Goal: Task Accomplishment & Management: Use online tool/utility

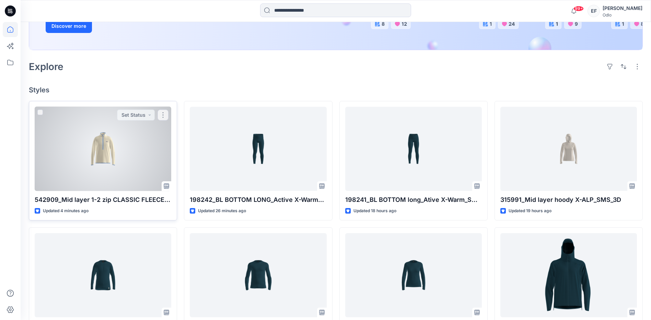
scroll to position [137, 0]
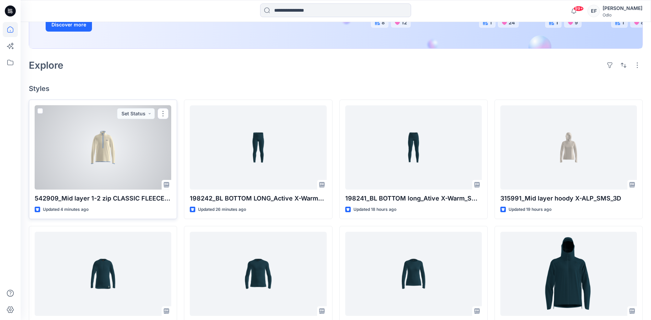
click at [164, 115] on button "button" at bounding box center [163, 113] width 11 height 11
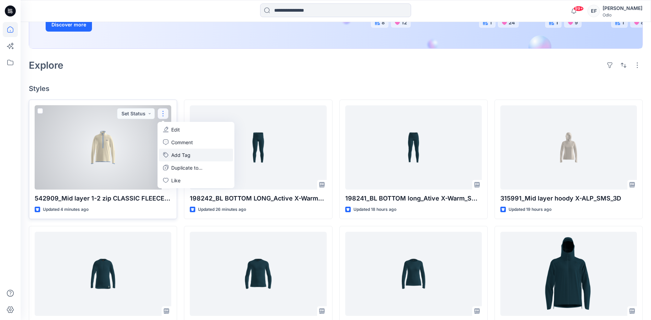
click at [181, 158] on button "Add Tag" at bounding box center [196, 155] width 74 height 13
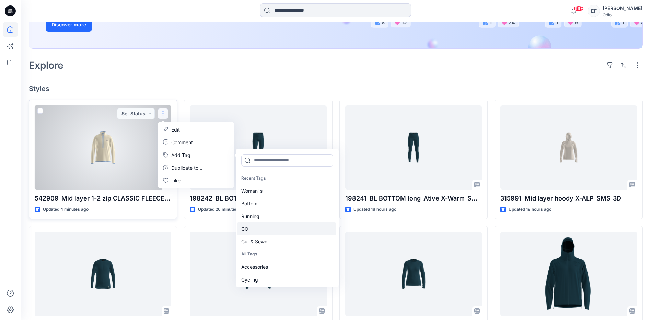
click at [263, 230] on div "CO" at bounding box center [286, 229] width 99 height 13
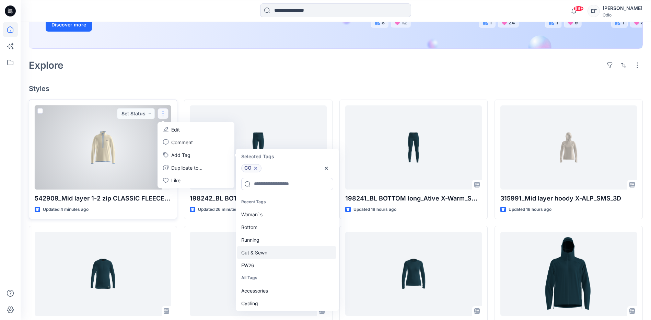
click at [255, 256] on div "Cut & Sewn" at bounding box center [286, 252] width 99 height 13
click at [255, 256] on div "FW26" at bounding box center [286, 252] width 99 height 13
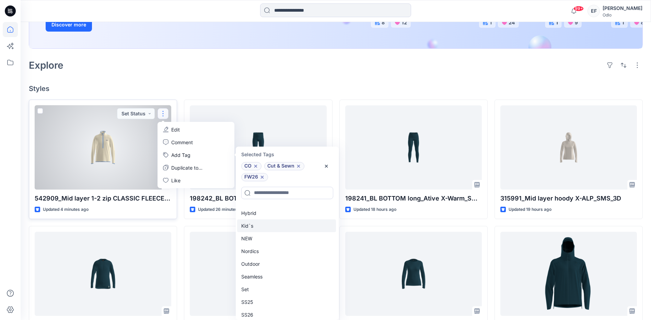
click at [260, 223] on div "Kid`s" at bounding box center [286, 225] width 99 height 13
click at [257, 253] on div "Outdoor" at bounding box center [286, 251] width 99 height 13
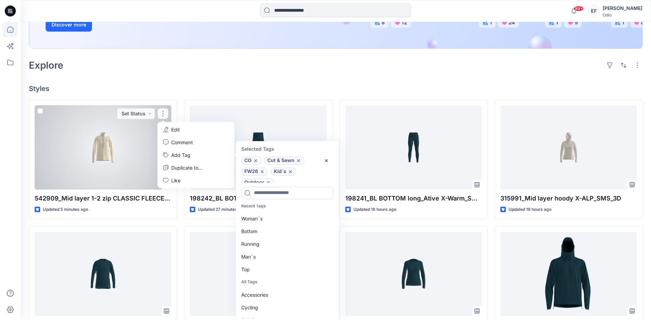
scroll to position [0, 0]
click at [248, 273] on div "Top" at bounding box center [286, 274] width 99 height 13
click at [325, 159] on icon "button" at bounding box center [326, 160] width 5 height 5
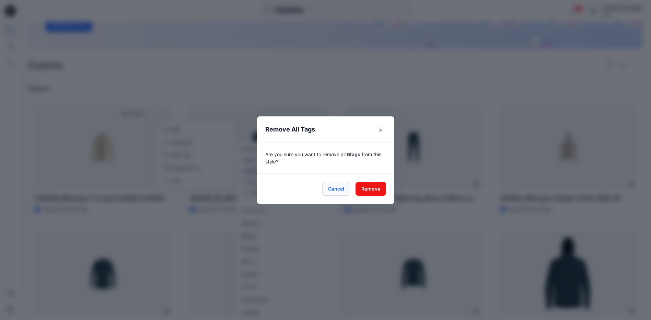
click at [342, 190] on button "Cancel" at bounding box center [336, 189] width 28 height 14
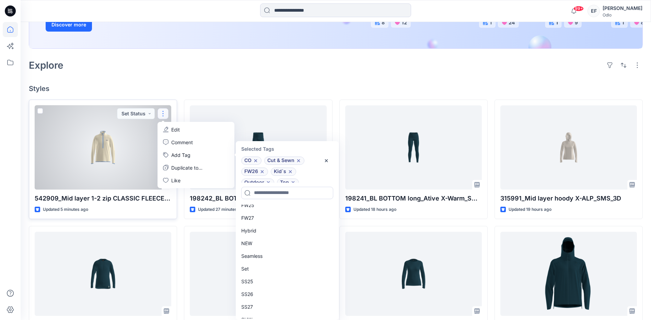
scroll to position [127, 0]
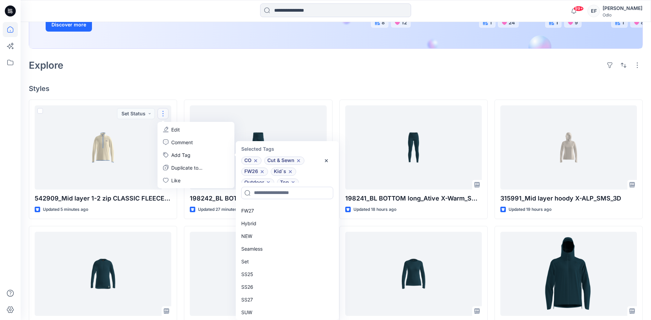
click at [220, 78] on div "Welcome back, [PERSON_NAME] New New Unleash Creativity, Speed Up Development Ex…" at bounding box center [336, 195] width 631 height 620
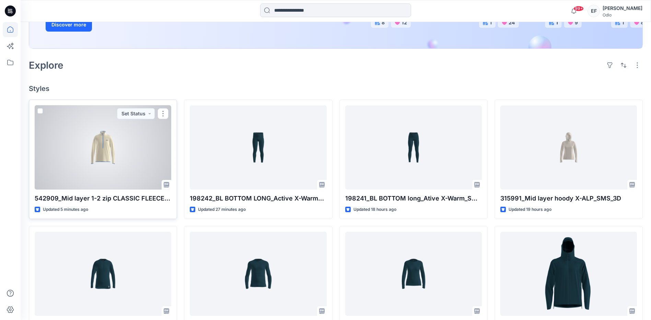
click at [107, 148] on div at bounding box center [103, 147] width 137 height 84
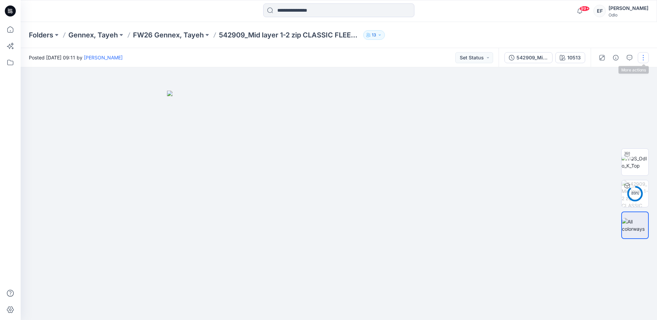
click at [642, 58] on button "button" at bounding box center [642, 57] width 11 height 11
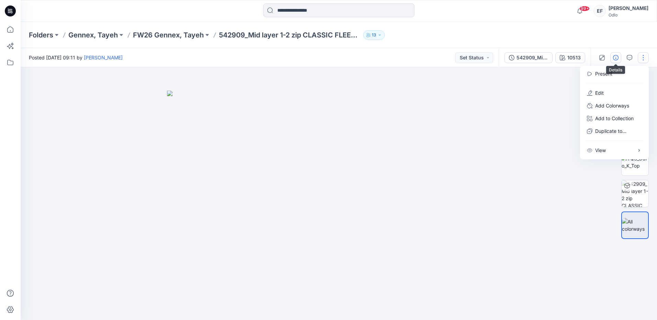
click at [614, 57] on icon "button" at bounding box center [615, 57] width 5 height 5
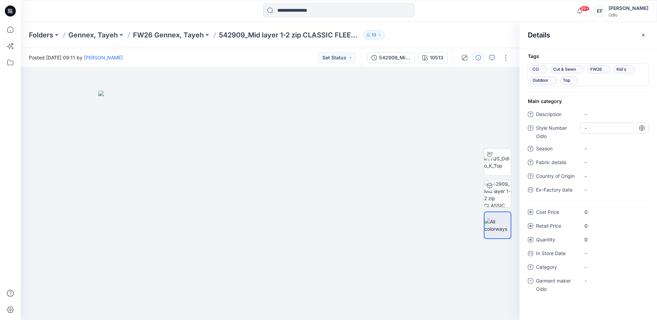
click at [595, 128] on Odlo "-" at bounding box center [614, 127] width 60 height 7
type textarea "******"
click at [588, 149] on span "-" at bounding box center [614, 148] width 60 height 7
type textarea "****"
click at [593, 269] on span "-" at bounding box center [614, 266] width 60 height 7
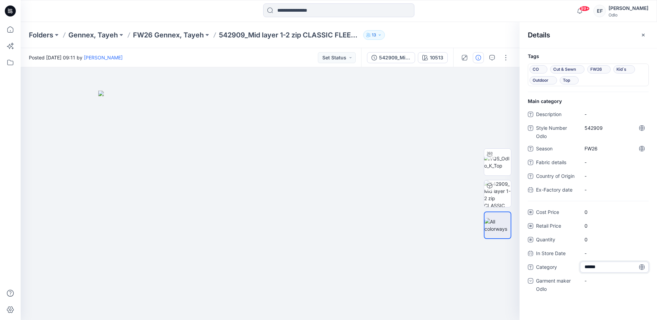
type textarea "*******"
click at [586, 285] on div "-" at bounding box center [614, 280] width 69 height 11
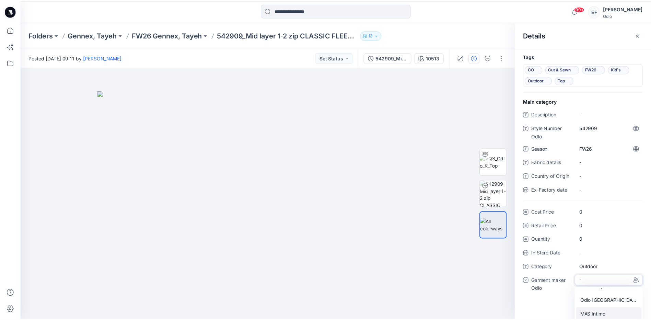
scroll to position [48, 0]
click at [594, 312] on div "Gennex, Tayeh" at bounding box center [614, 317] width 66 height 14
click at [641, 34] on icon "button" at bounding box center [642, 34] width 5 height 5
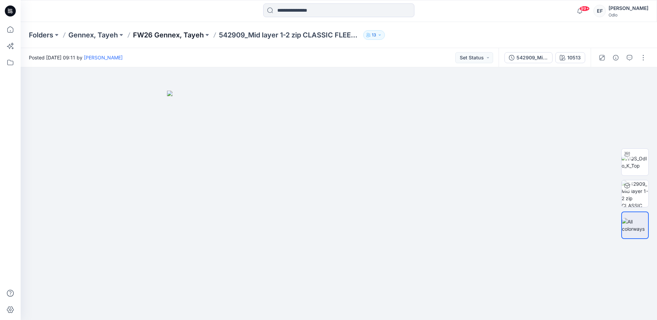
click at [166, 33] on p "FW26 Gennex, Tayeh" at bounding box center [168, 35] width 71 height 10
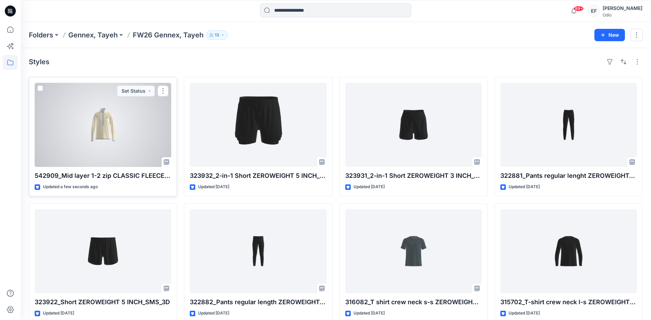
click at [155, 120] on div at bounding box center [103, 125] width 137 height 84
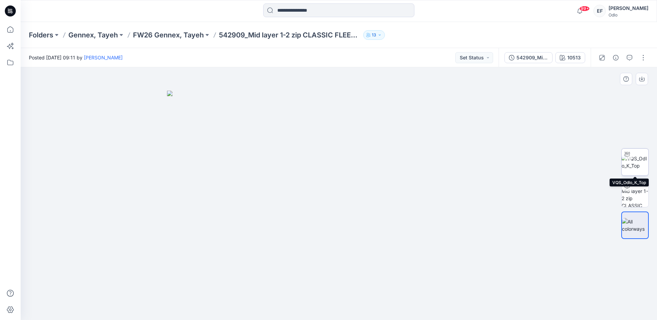
click at [634, 164] on img at bounding box center [634, 162] width 27 height 14
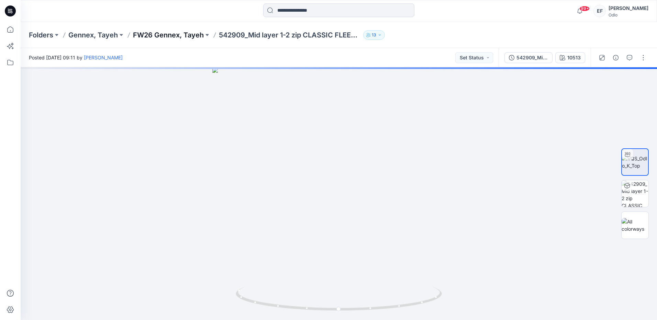
click at [184, 34] on p "FW26 Gennex, Tayeh" at bounding box center [168, 35] width 71 height 10
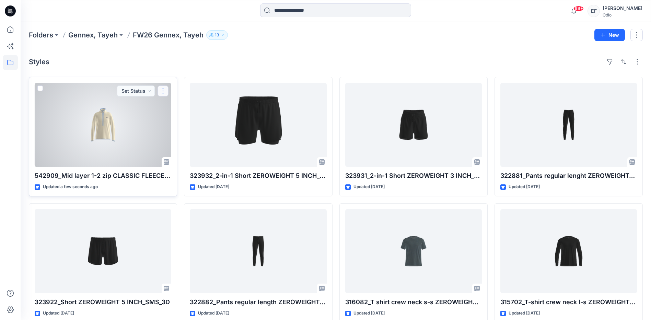
click at [165, 94] on button "button" at bounding box center [163, 90] width 11 height 11
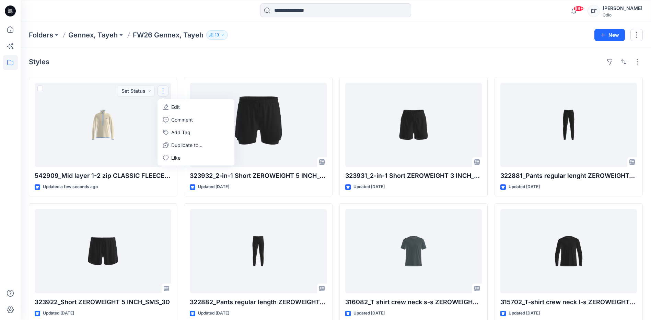
click at [239, 58] on div "Styles" at bounding box center [336, 61] width 614 height 11
